Goal: Information Seeking & Learning: Learn about a topic

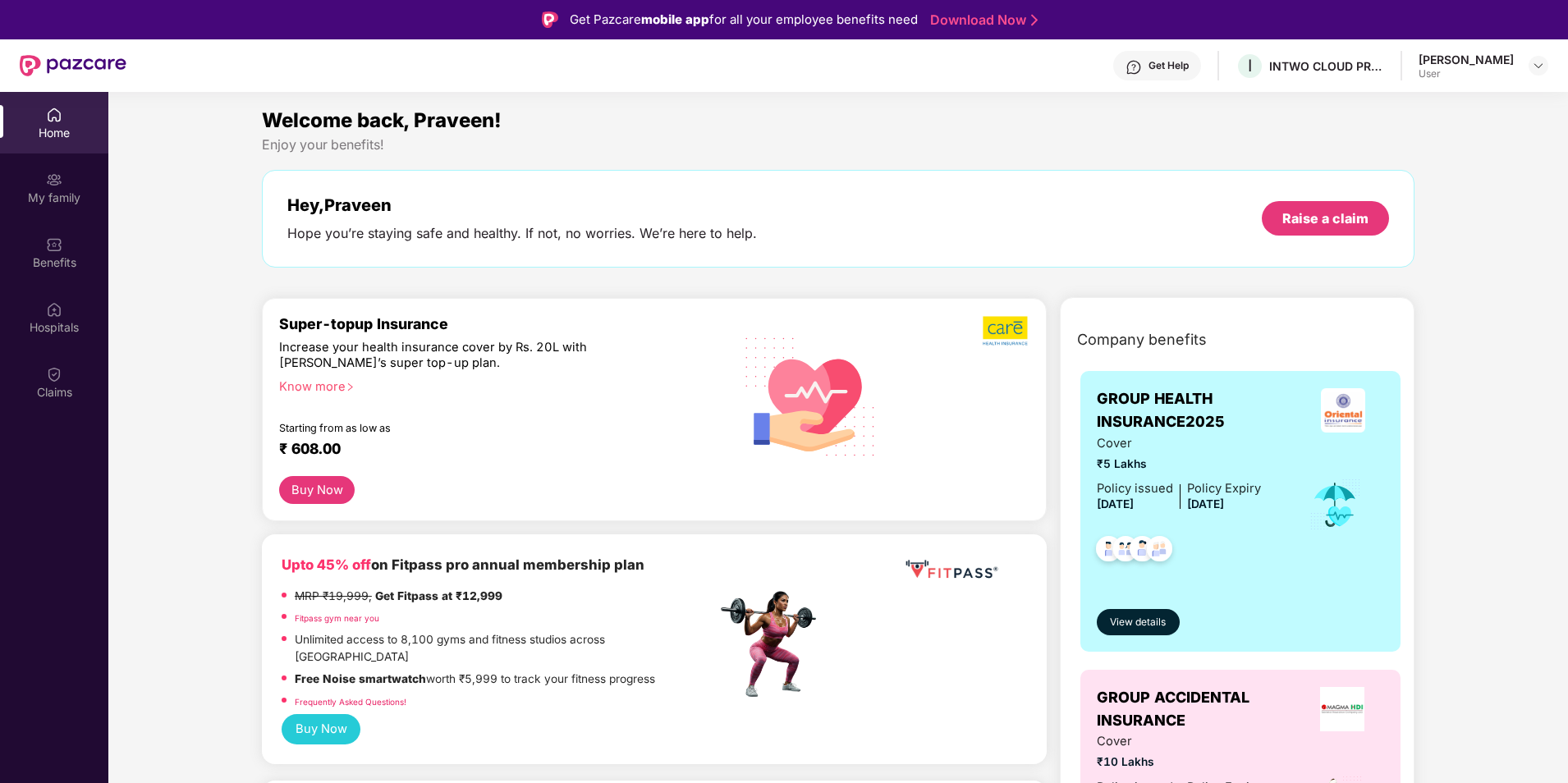
scroll to position [92, 0]
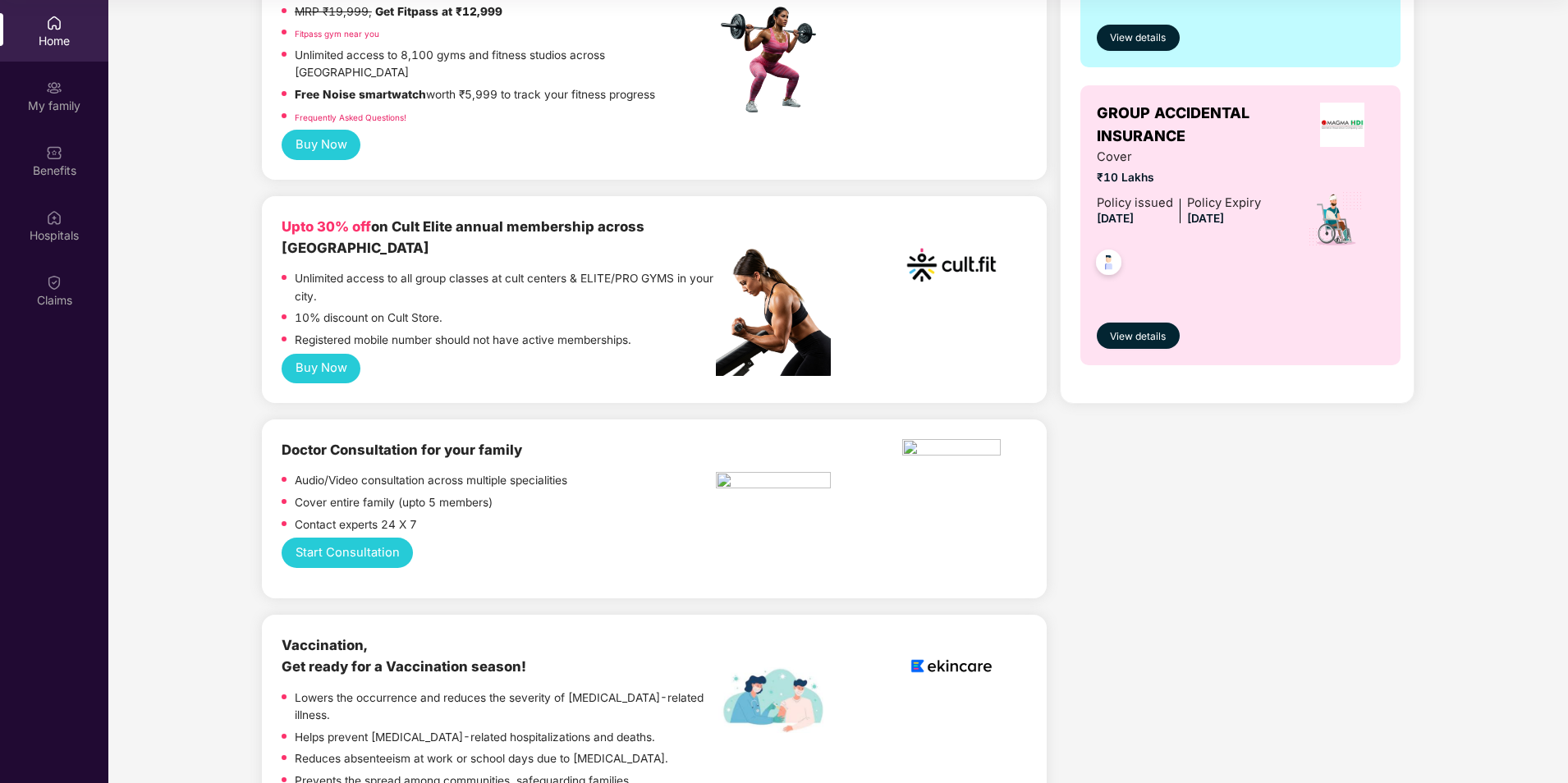
scroll to position [328, 0]
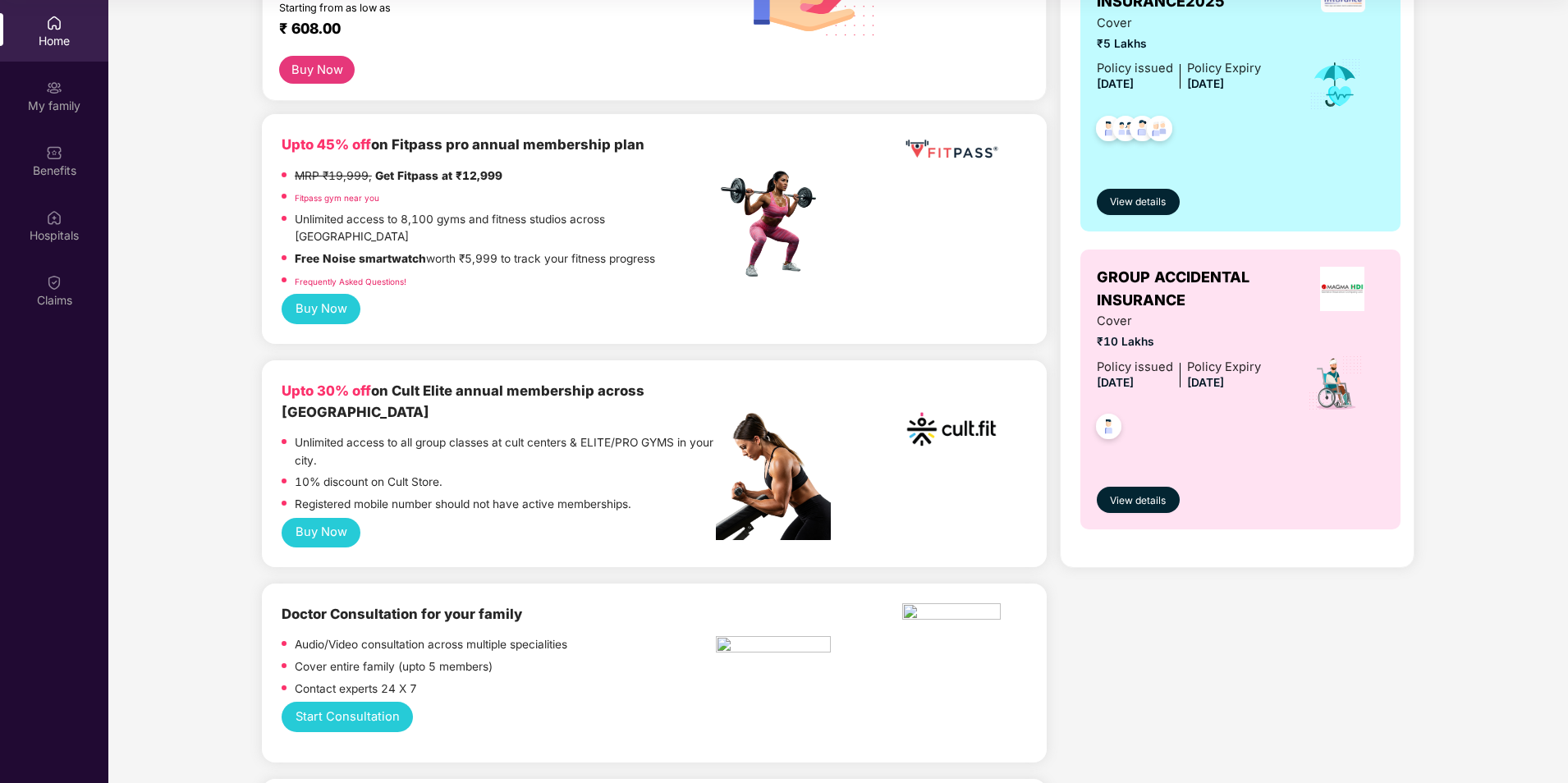
click at [371, 277] on link "Frequently Asked Questions!" at bounding box center [350, 281] width 112 height 10
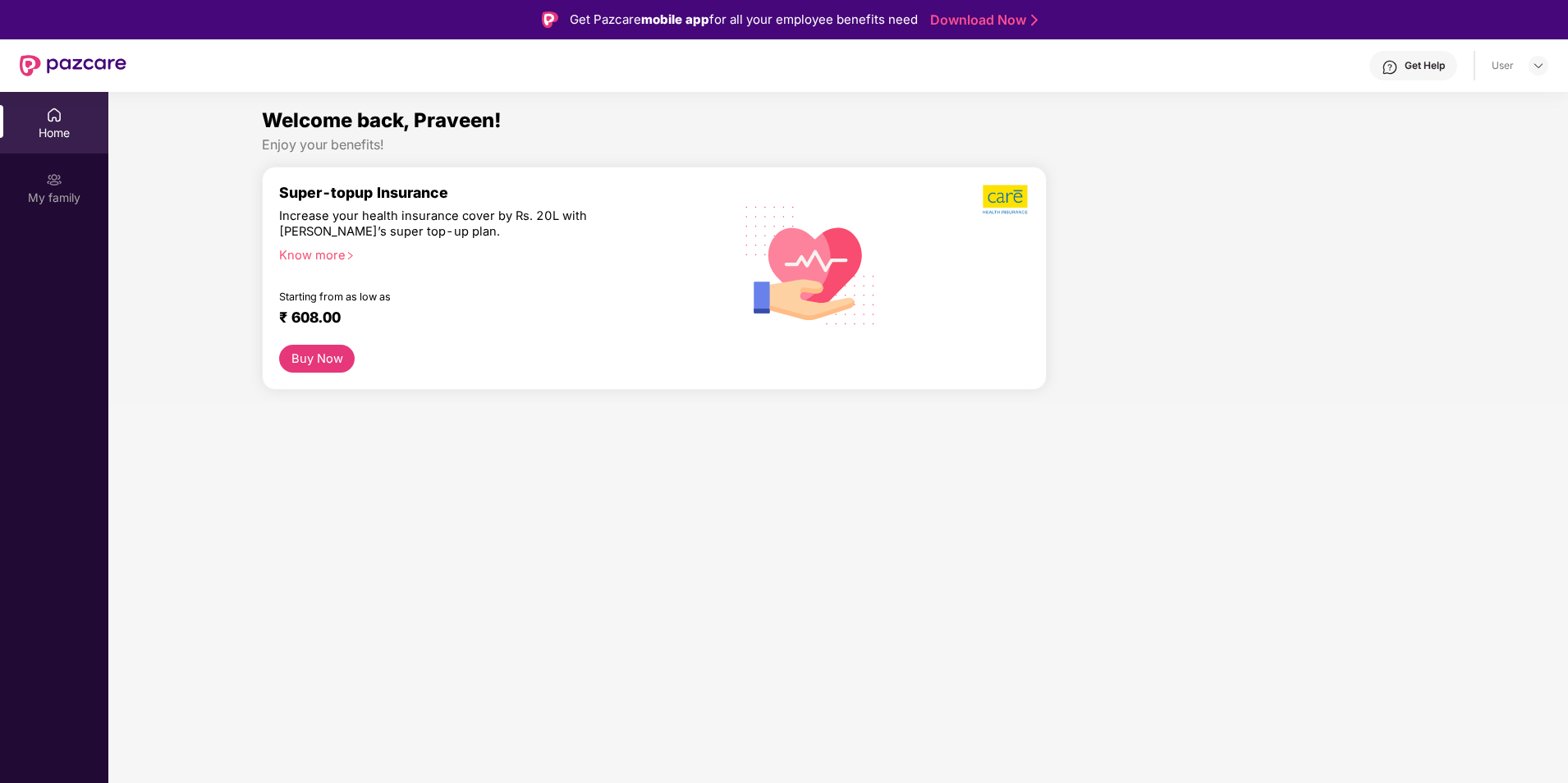
scroll to position [92, 0]
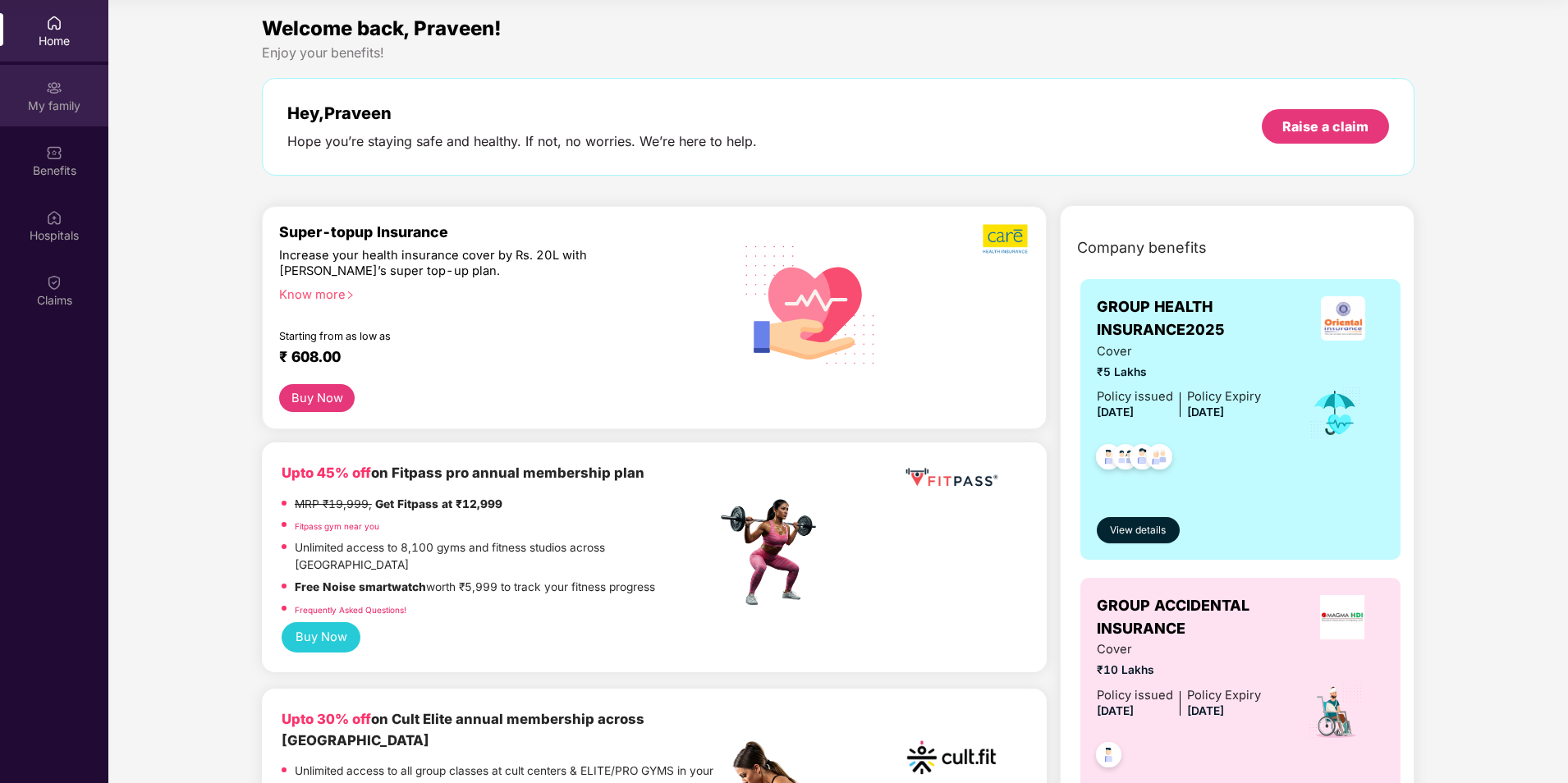
click at [65, 105] on div "My family" at bounding box center [54, 106] width 108 height 16
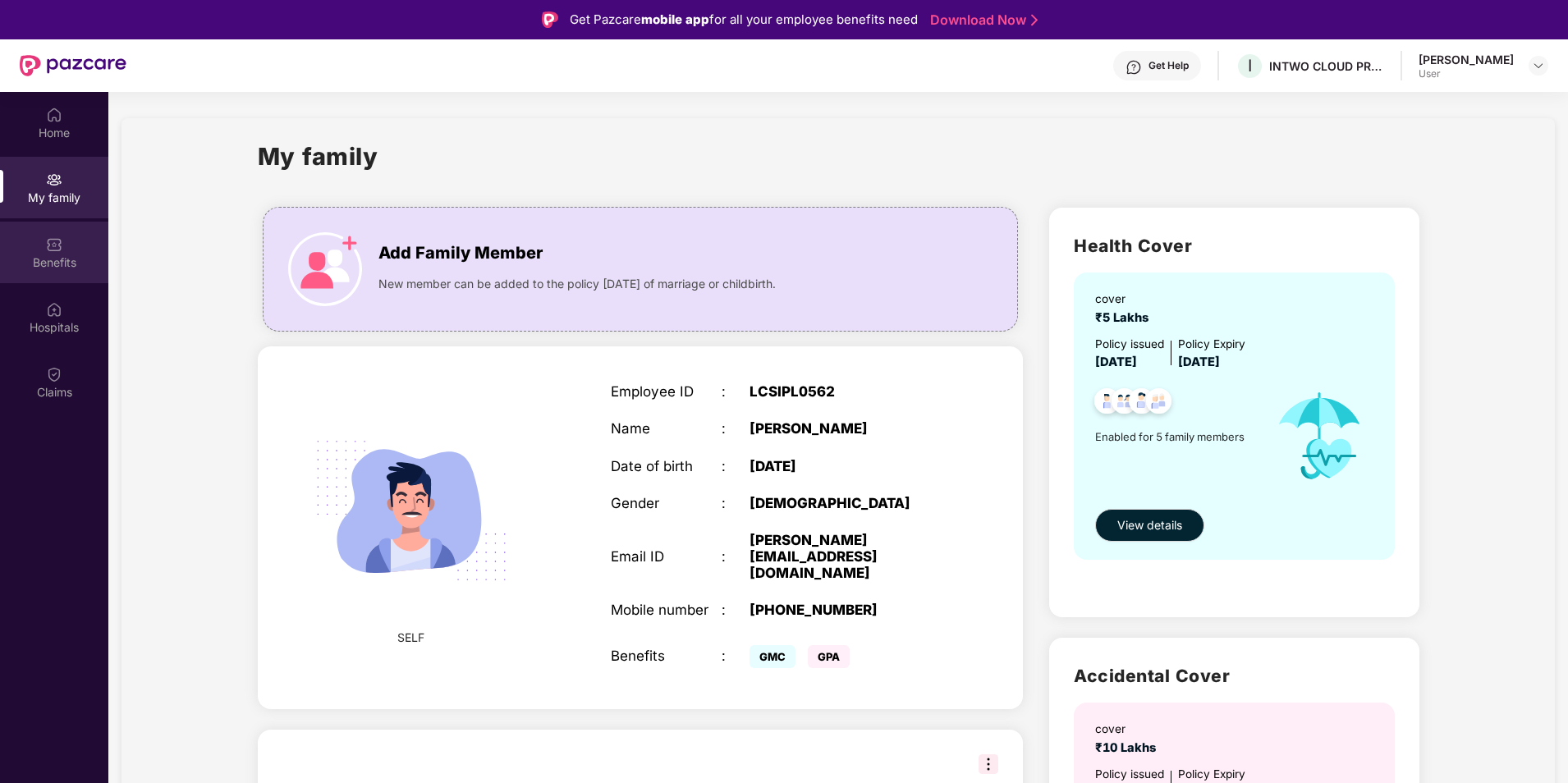
click at [67, 270] on div "Benefits" at bounding box center [54, 262] width 108 height 16
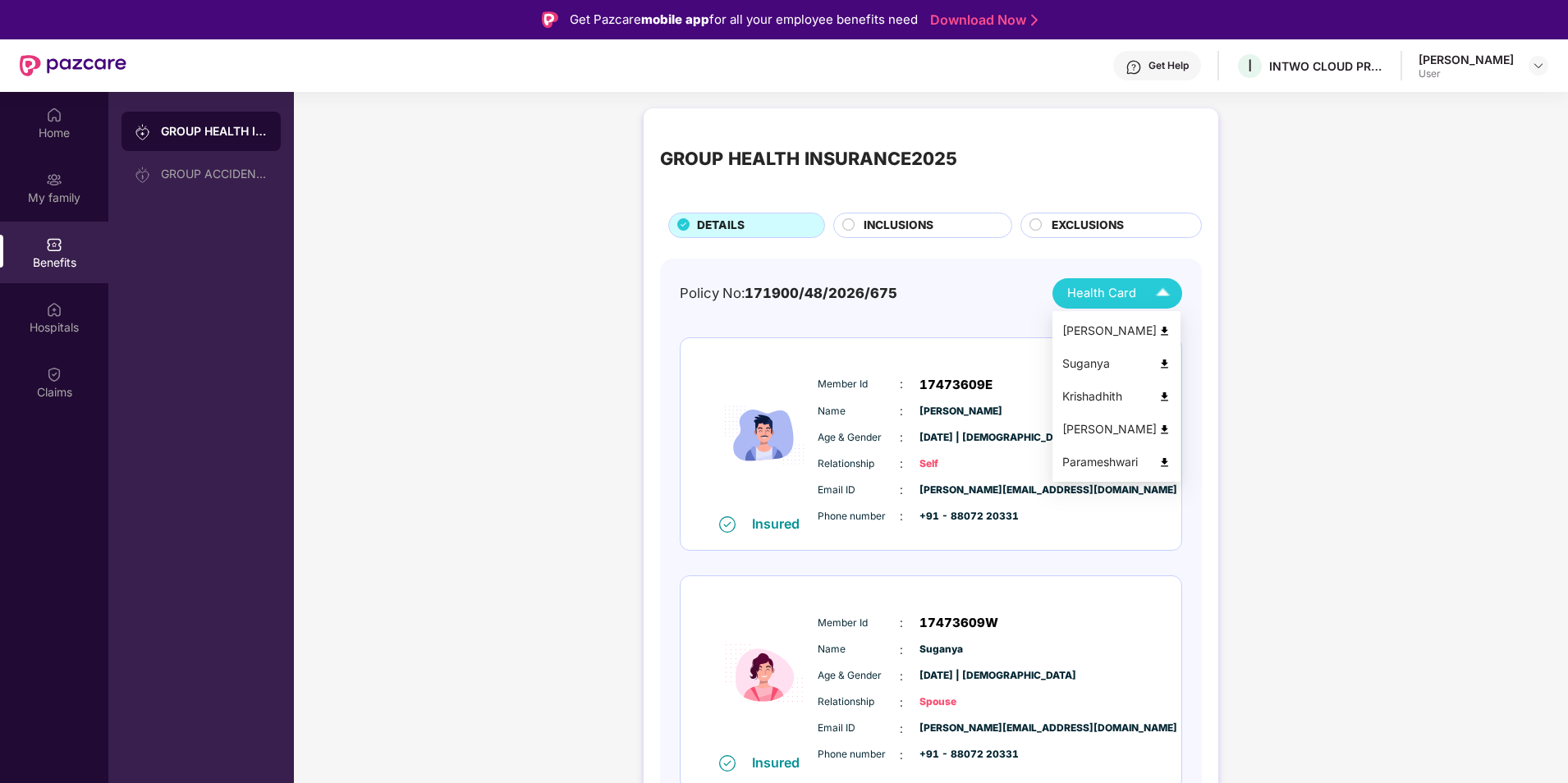
click at [1160, 297] on img at bounding box center [1162, 293] width 29 height 29
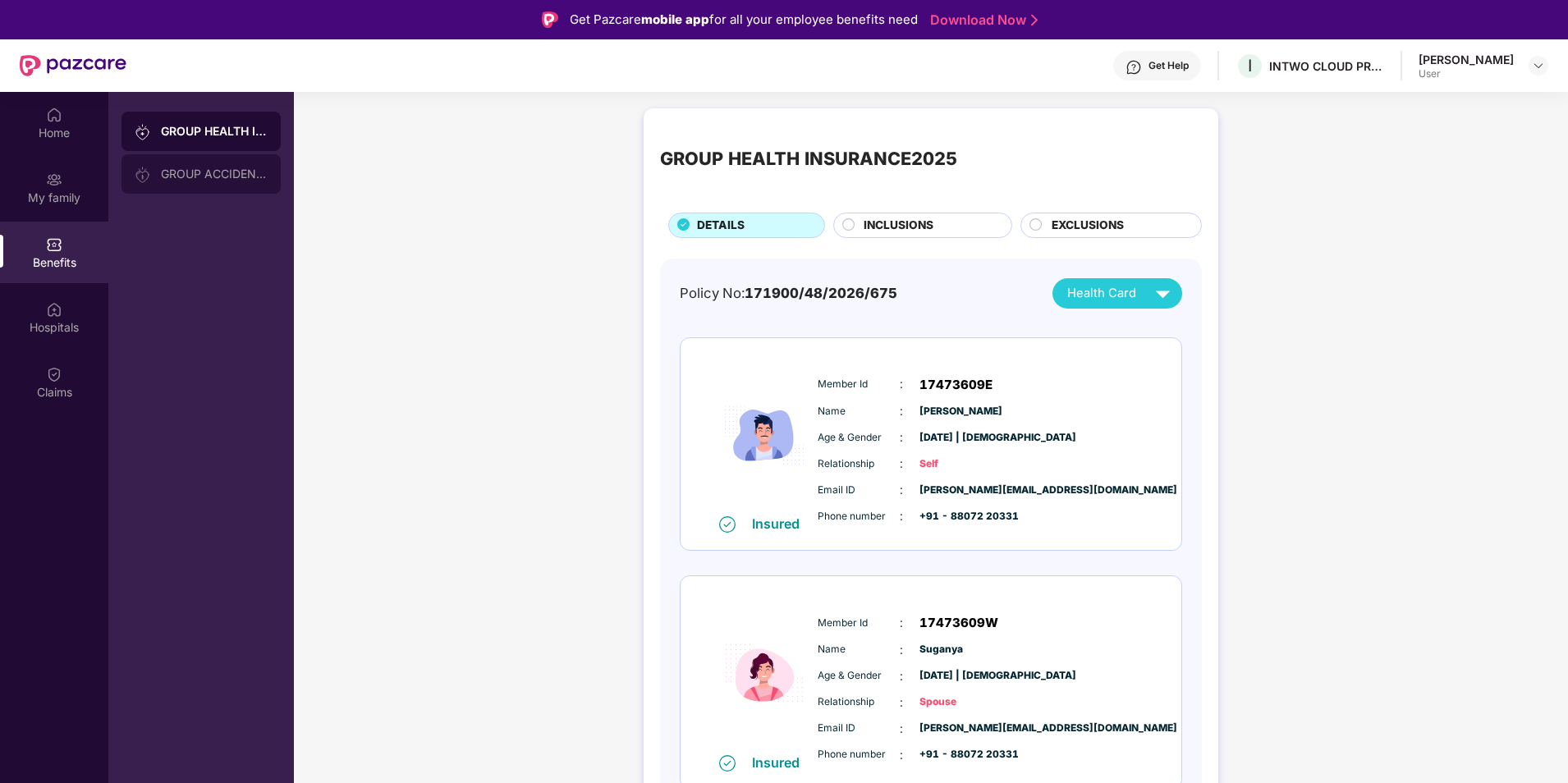
click at [220, 181] on div "GROUP ACCIDENTAL INSURANCE" at bounding box center [201, 174] width 159 height 40
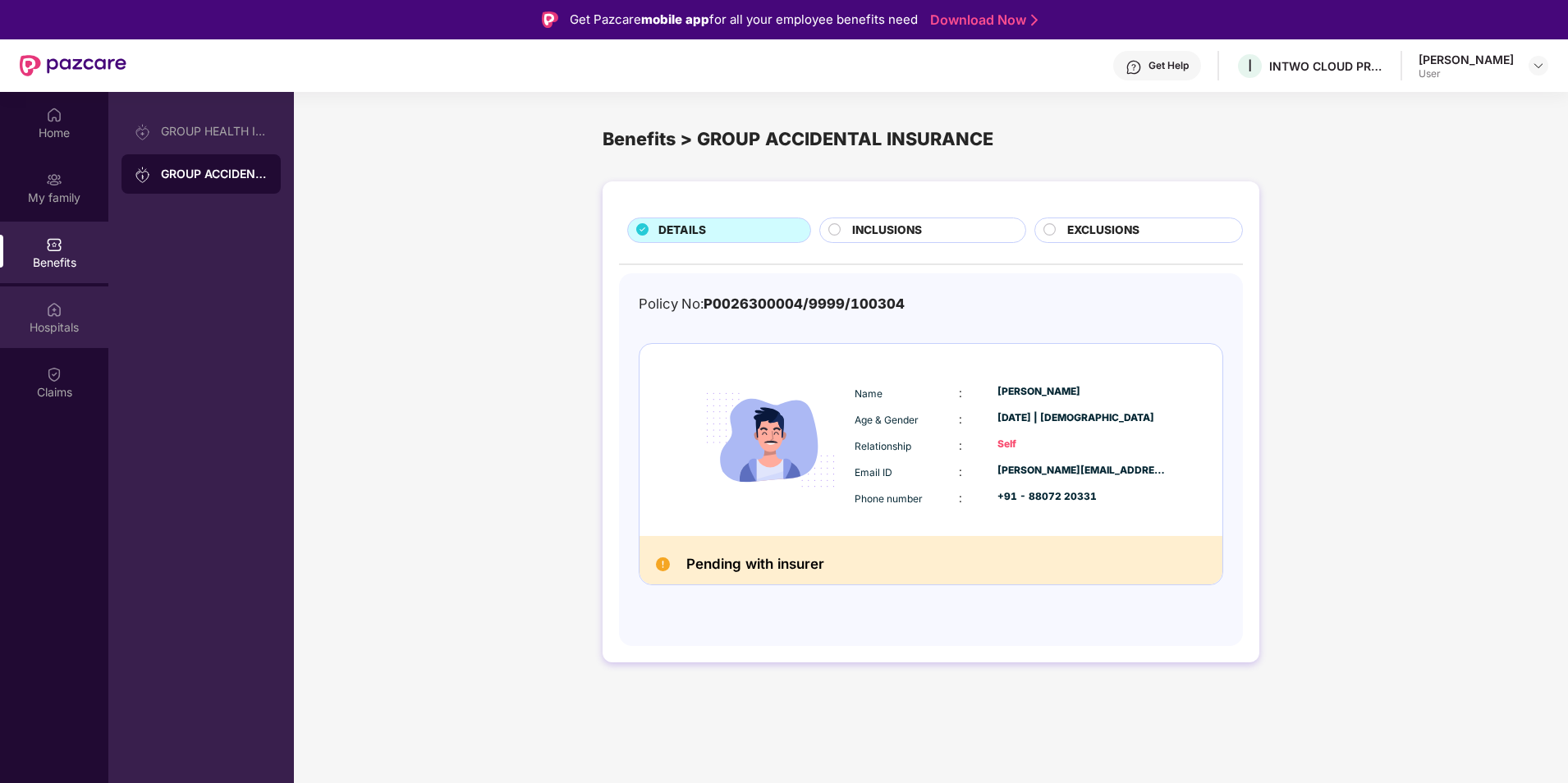
click at [84, 296] on div "Hospitals" at bounding box center [54, 317] width 108 height 61
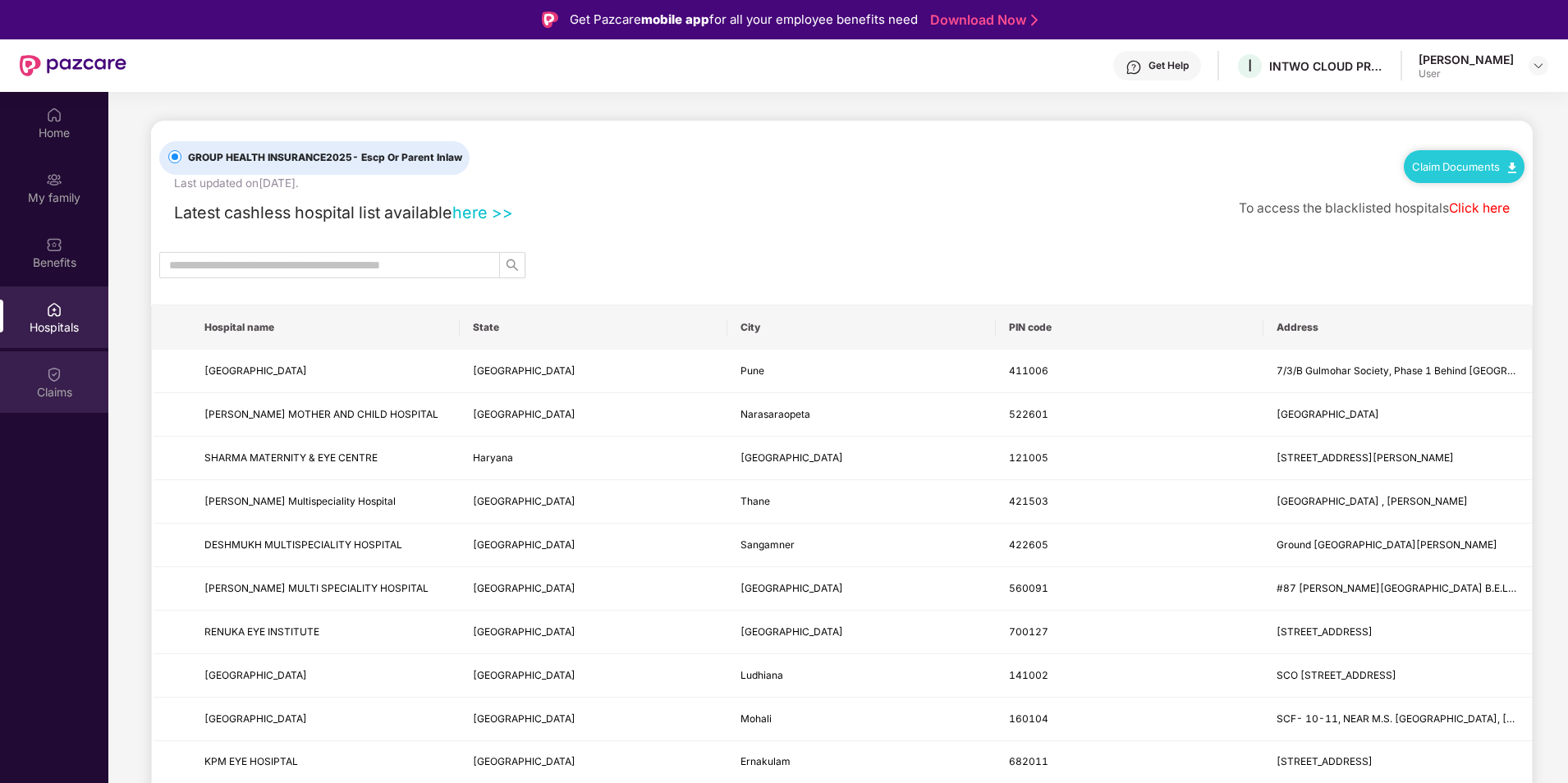
click at [59, 393] on div "Claims" at bounding box center [54, 392] width 108 height 16
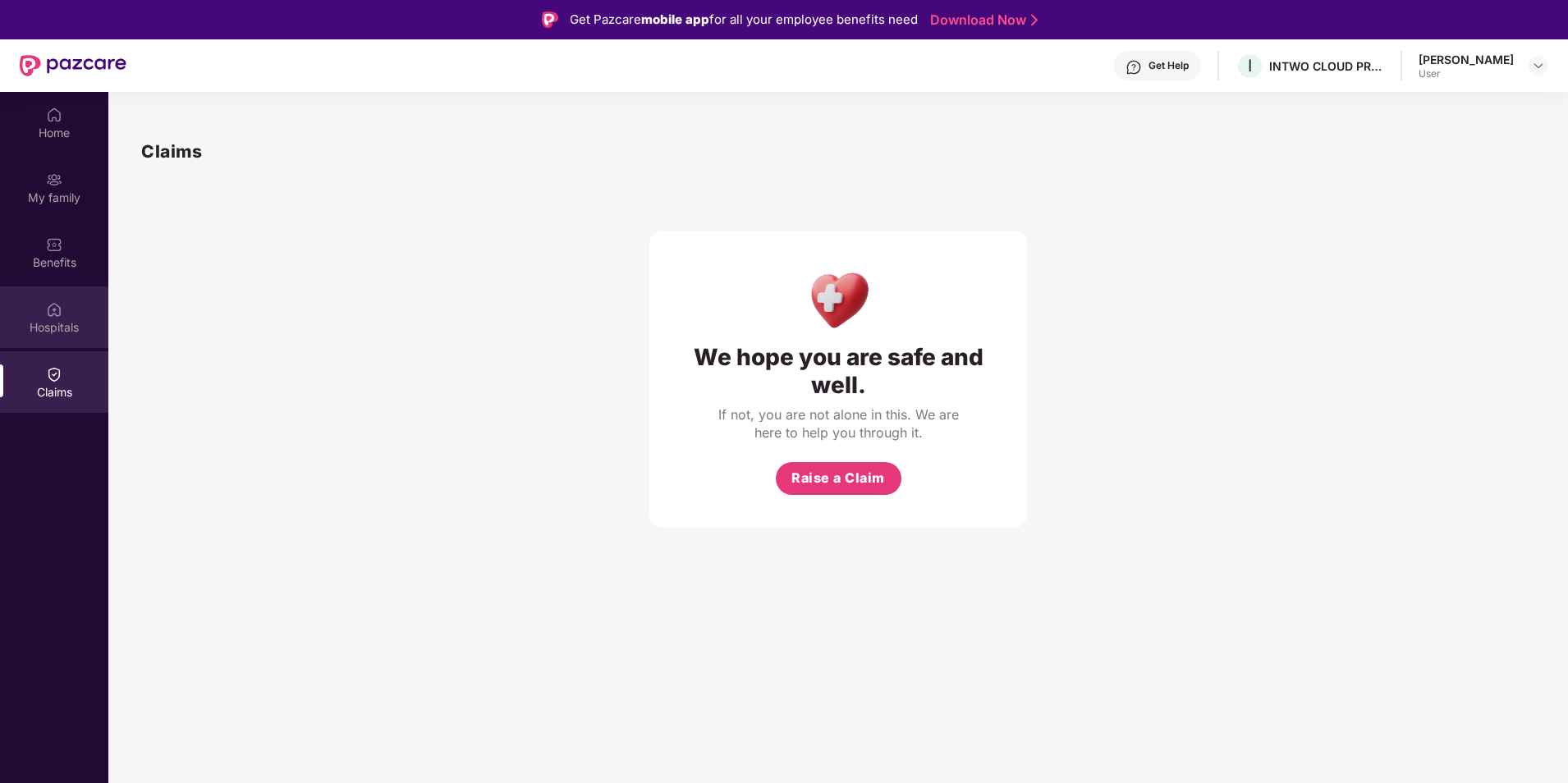
click at [62, 337] on div "Hospitals" at bounding box center [54, 317] width 108 height 61
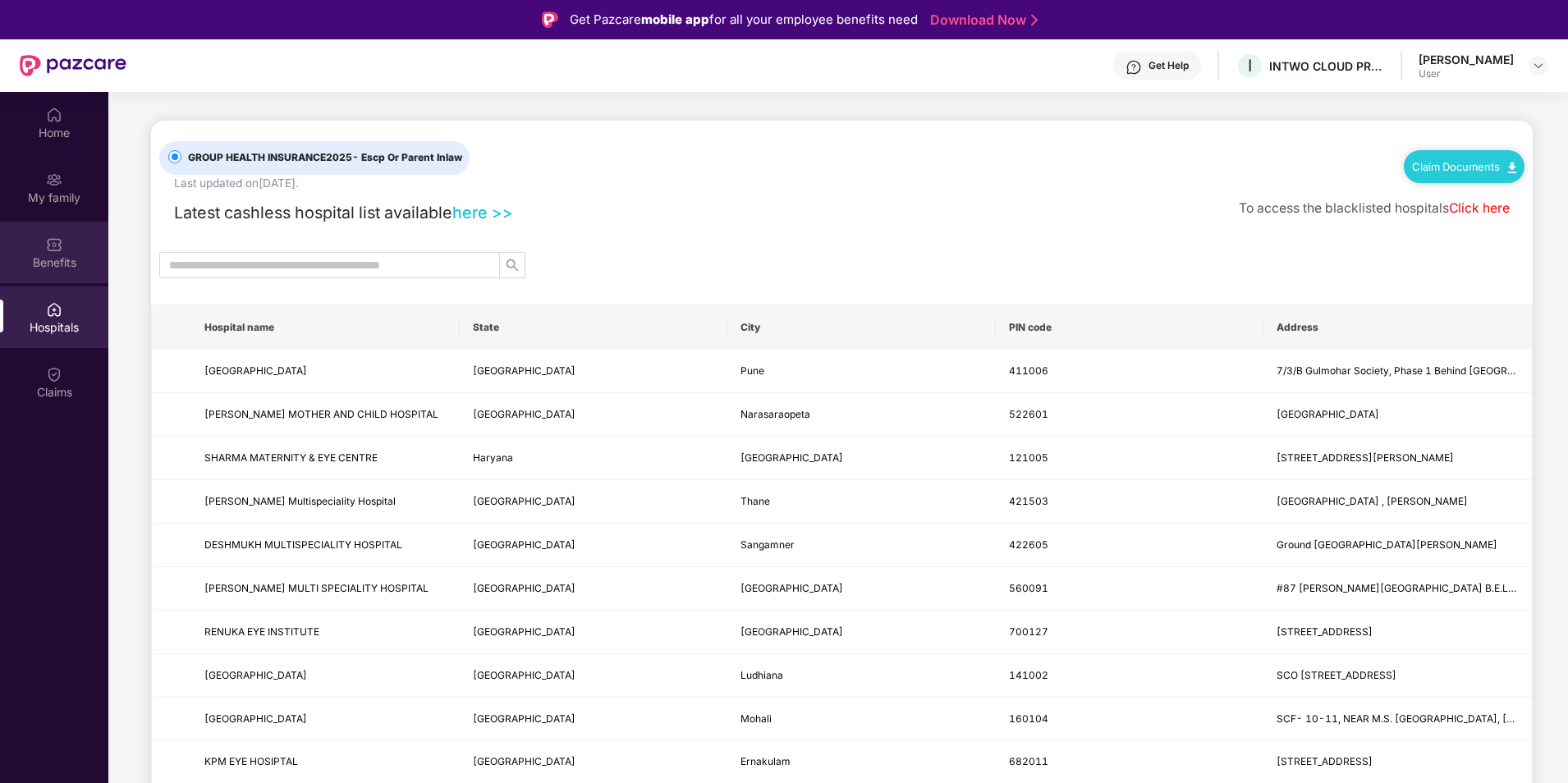
click at [69, 270] on div "Benefits" at bounding box center [54, 262] width 108 height 16
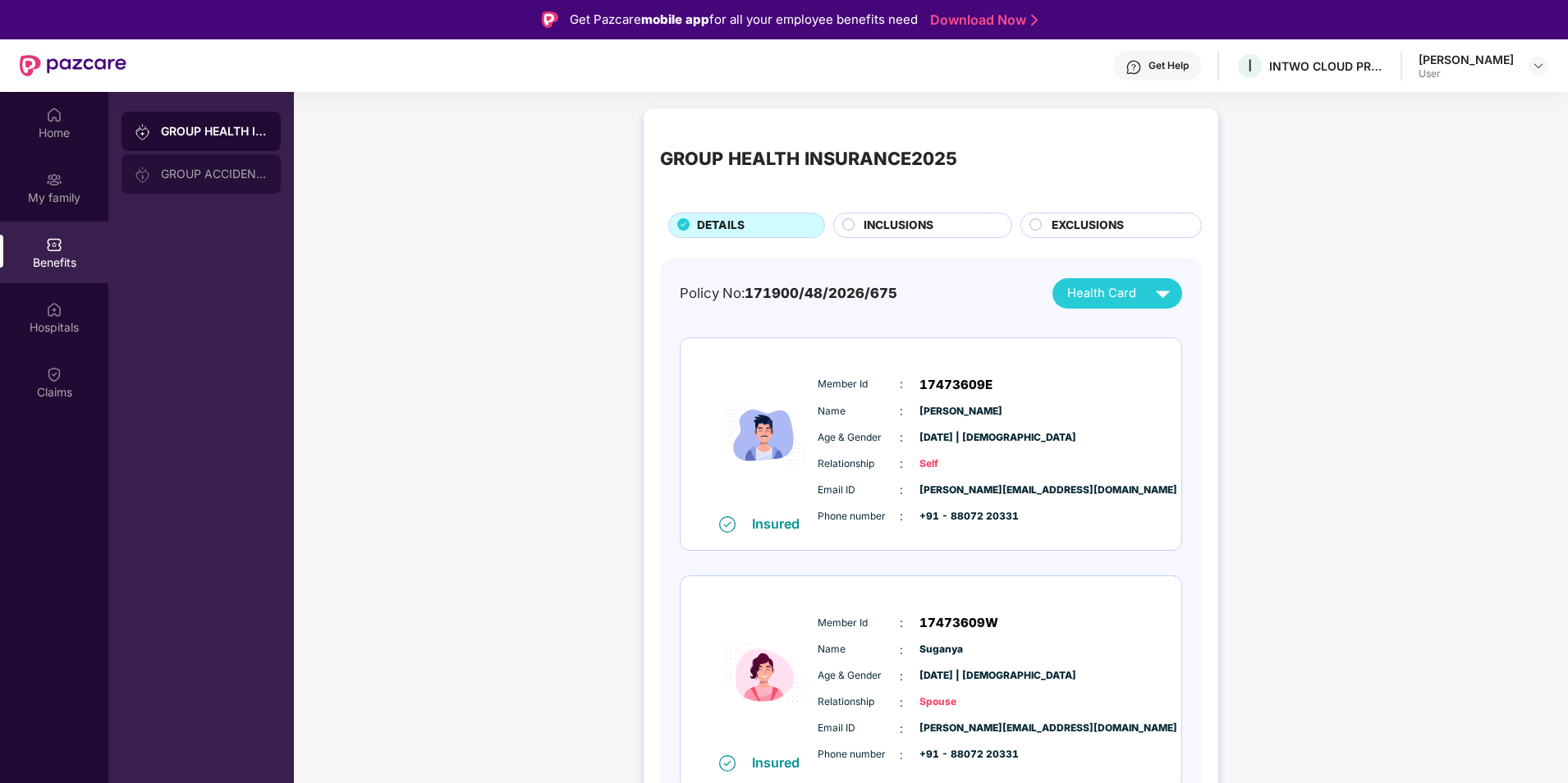
click at [210, 155] on div "GROUP ACCIDENTAL INSURANCE" at bounding box center [201, 174] width 159 height 40
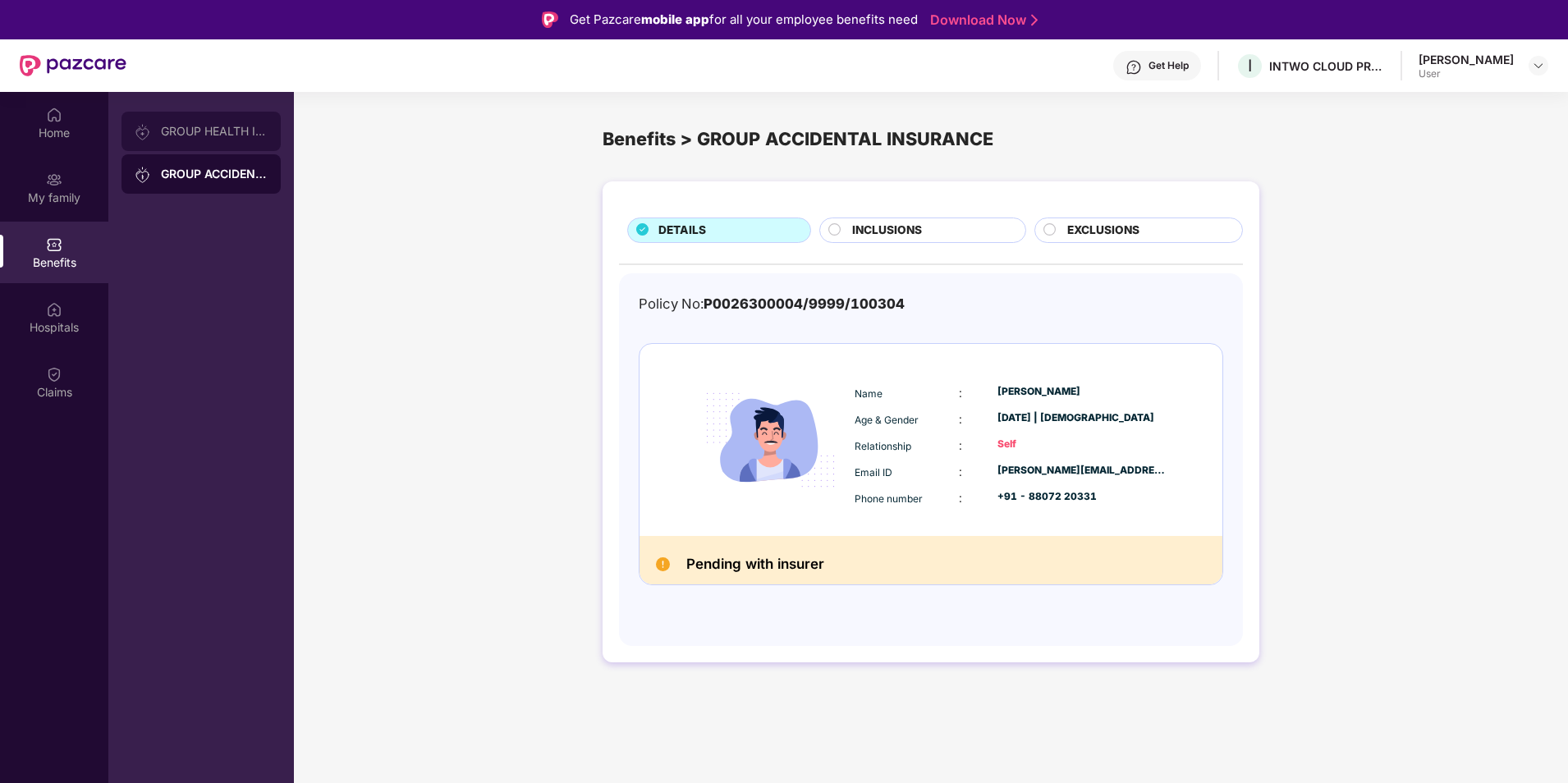
click at [220, 139] on div "GROUP HEALTH INSURANCE2025" at bounding box center [201, 132] width 159 height 40
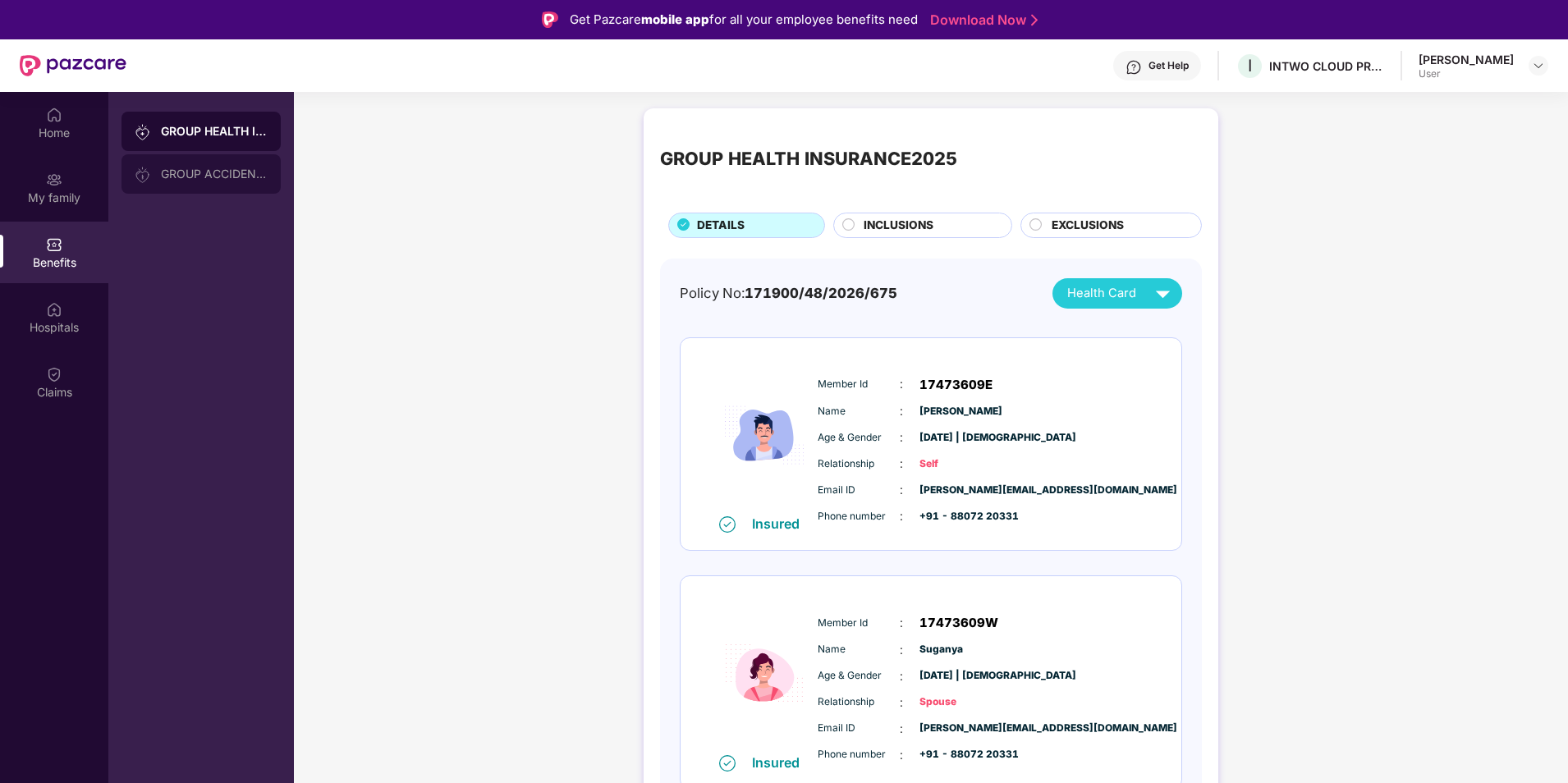
click at [216, 181] on div "GROUP ACCIDENTAL INSURANCE" at bounding box center [201, 174] width 159 height 40
